Goal: Transaction & Acquisition: Purchase product/service

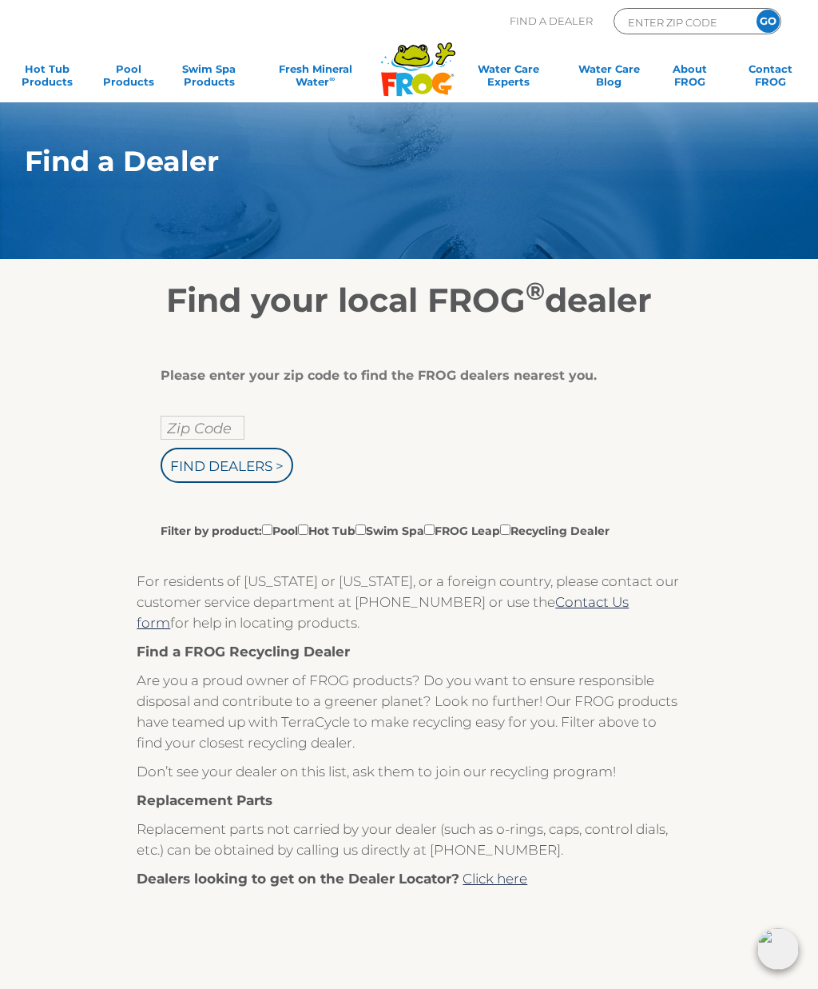
click at [214, 432] on input "Zip Code" at bounding box center [203, 428] width 84 height 24
type input "Zip Code"
click at [203, 440] on input "text" at bounding box center [203, 428] width 84 height 24
type input "34953"
click at [238, 471] on input "Find Dealers >" at bounding box center [227, 465] width 133 height 35
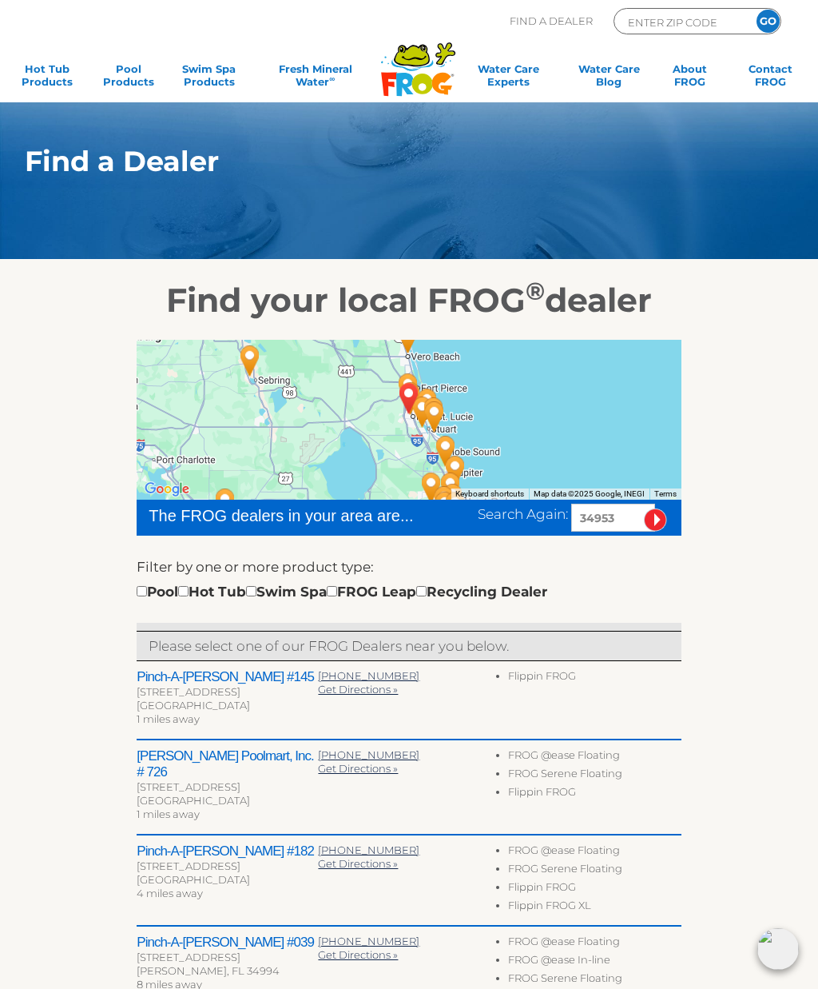
click at [545, 683] on li "Flippin FROG" at bounding box center [594, 678] width 173 height 18
click at [135, 86] on link "Pool Products" at bounding box center [128, 78] width 63 height 32
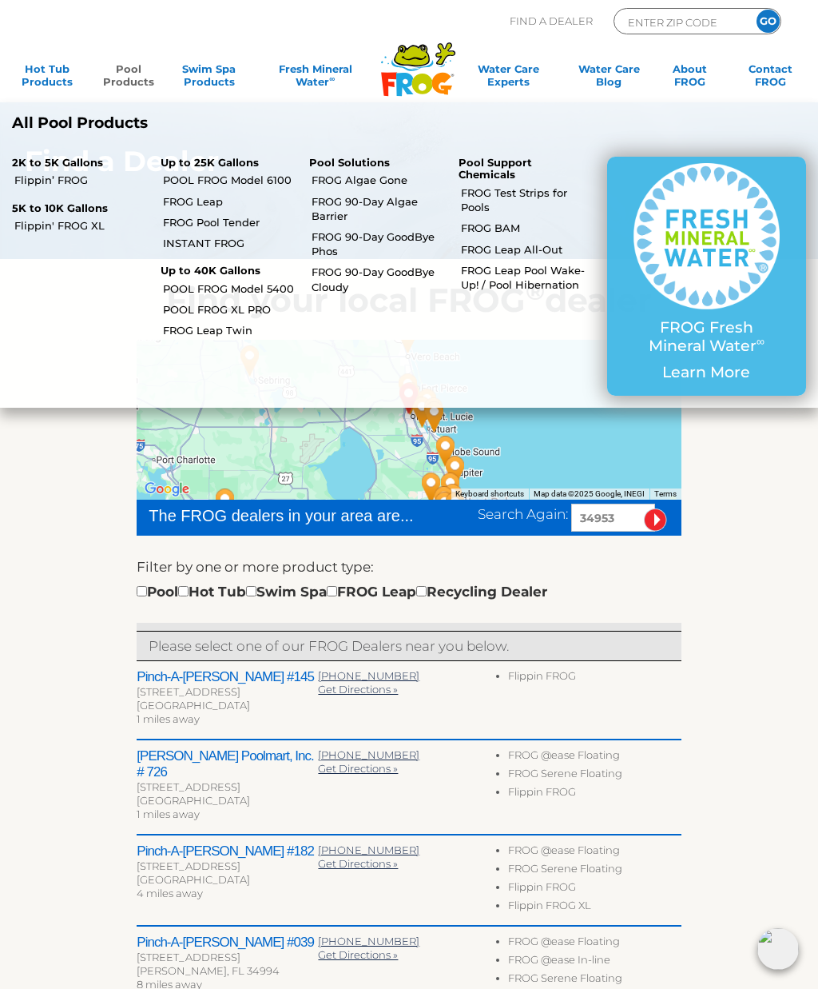
click at [54, 181] on link "Flippin’ FROG" at bounding box center [81, 180] width 134 height 14
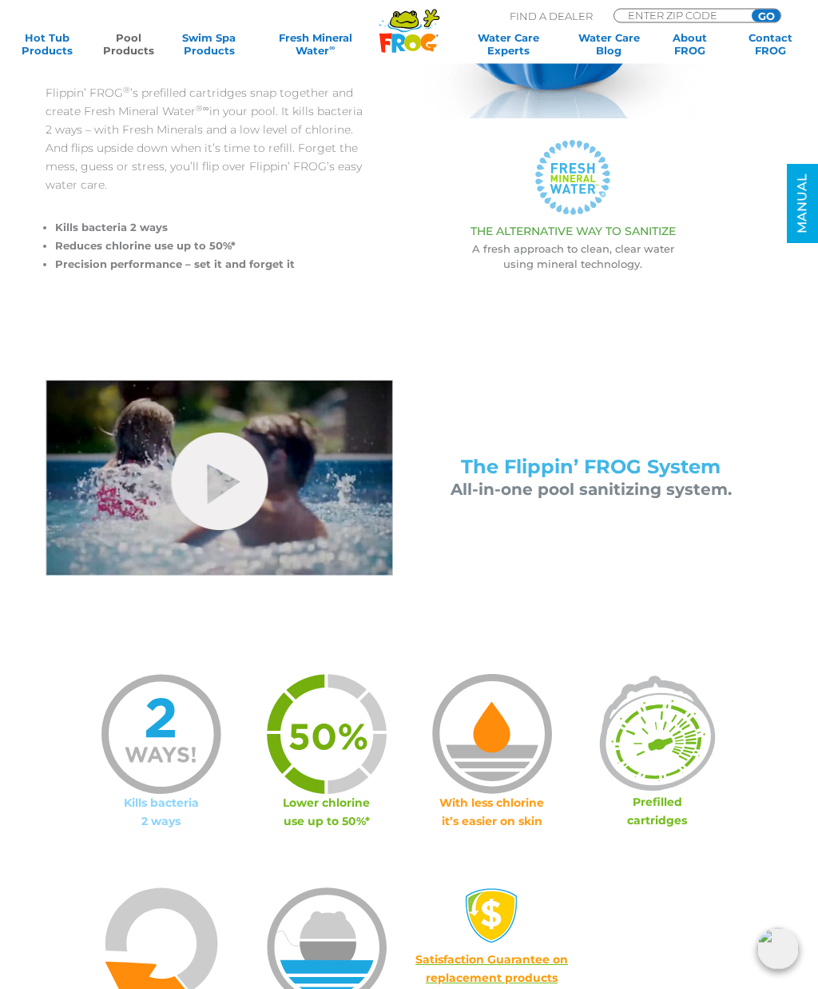
scroll to position [361, 0]
